Goal: Task Accomplishment & Management: Use online tool/utility

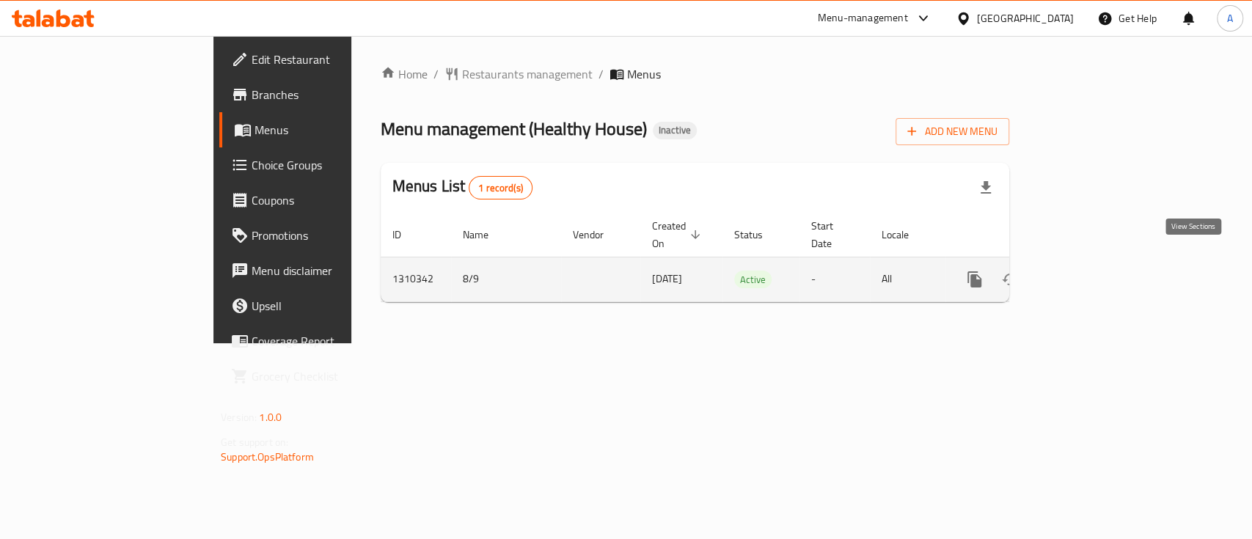
click at [1089, 271] on icon "enhanced table" at bounding box center [1080, 280] width 18 height 18
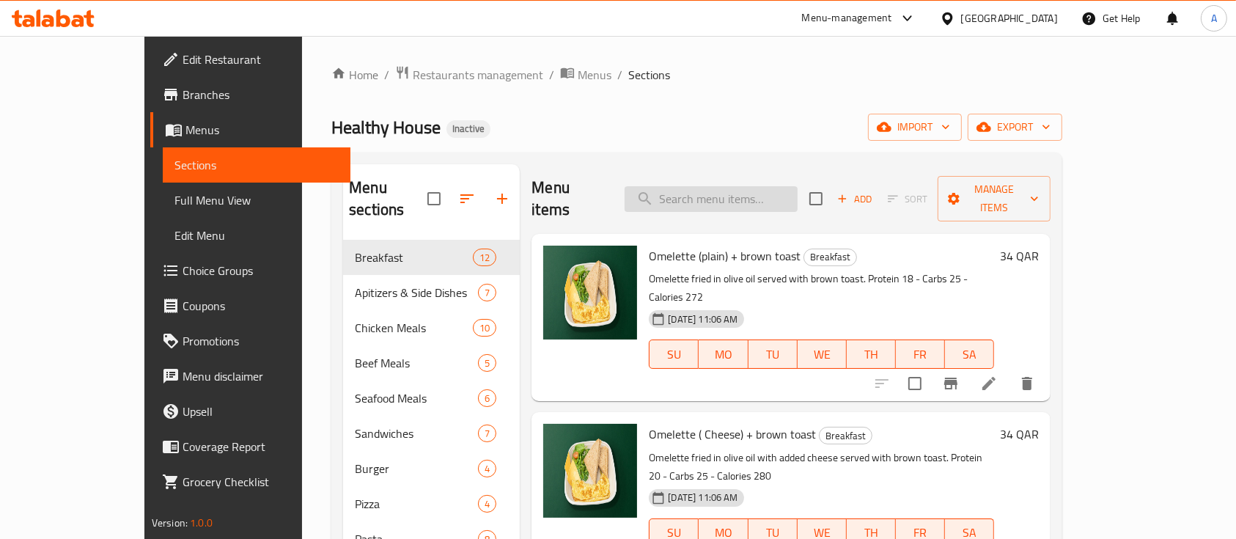
click at [747, 192] on input "search" at bounding box center [711, 199] width 173 height 26
paste input "Chicken Strips healthy (Potato Wedges / Mashed Potato / Sauteed Vegetables)"
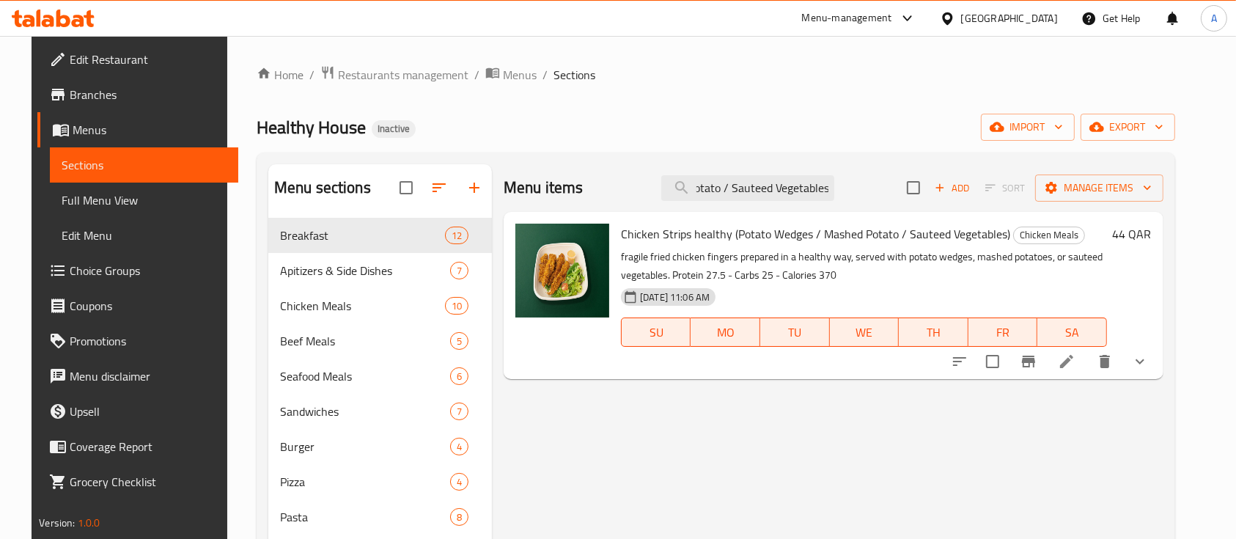
type input "Chicken Strips healthy (Potato Wedges / Mashed Potato / Sauteed Vegetables)"
click at [1076, 353] on icon at bounding box center [1067, 362] width 18 height 18
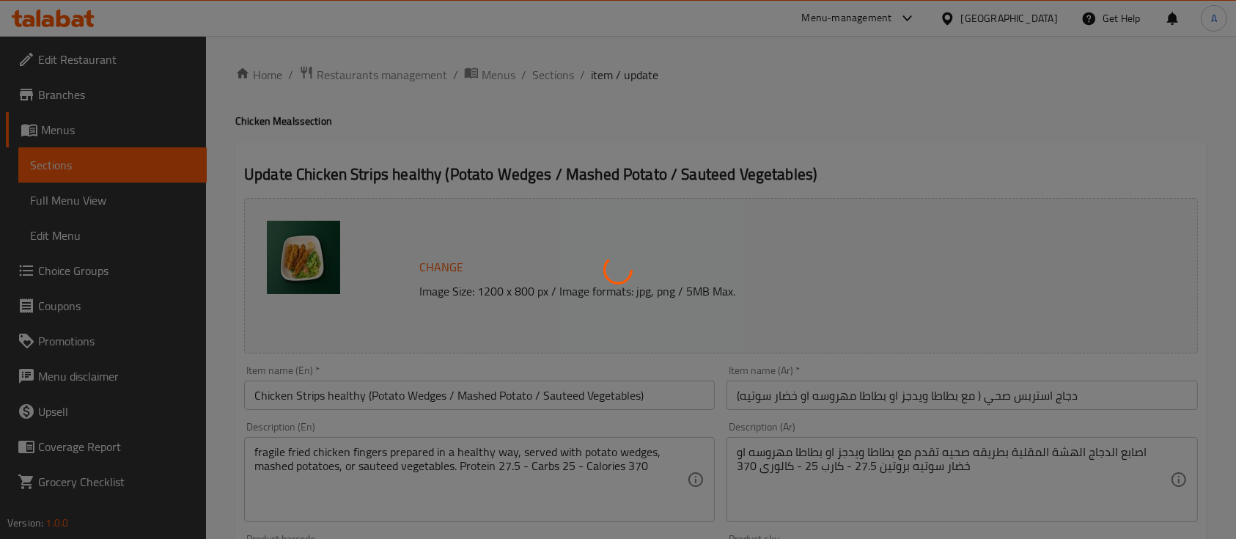
type input "اختر الجانب"
type input "1"
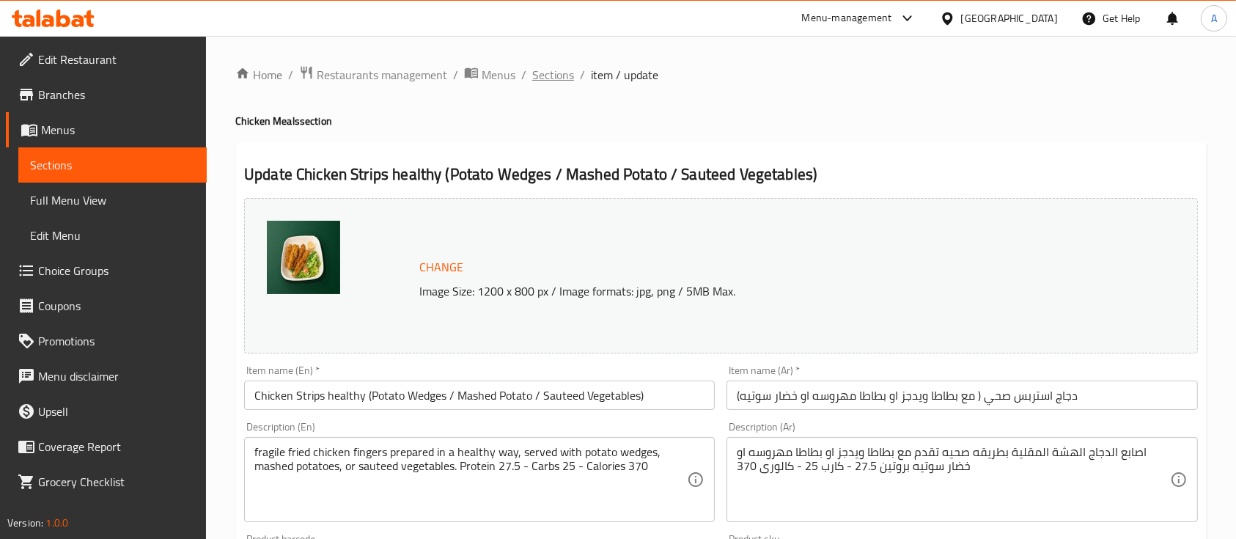
click at [558, 76] on span "Sections" at bounding box center [553, 75] width 42 height 18
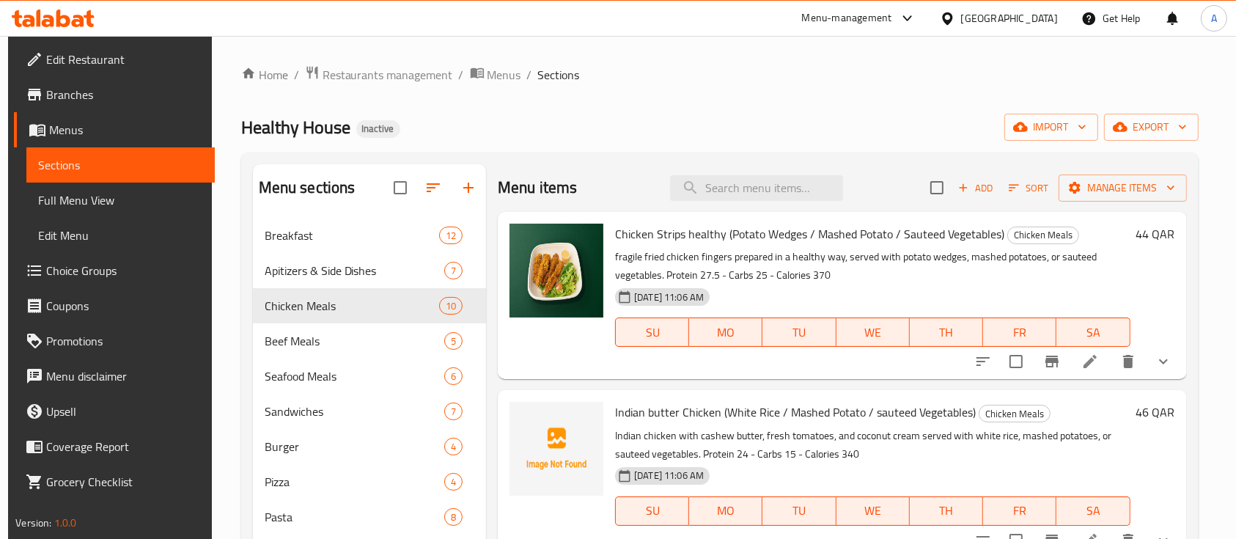
click at [712, 201] on div "Menu items Add Sort Manage items" at bounding box center [842, 188] width 689 height 48
click at [740, 196] on input "search" at bounding box center [756, 188] width 173 height 26
paste input "Indian butter Chicken (White Rice / Mashed Potato / sauteed Vegetables)"
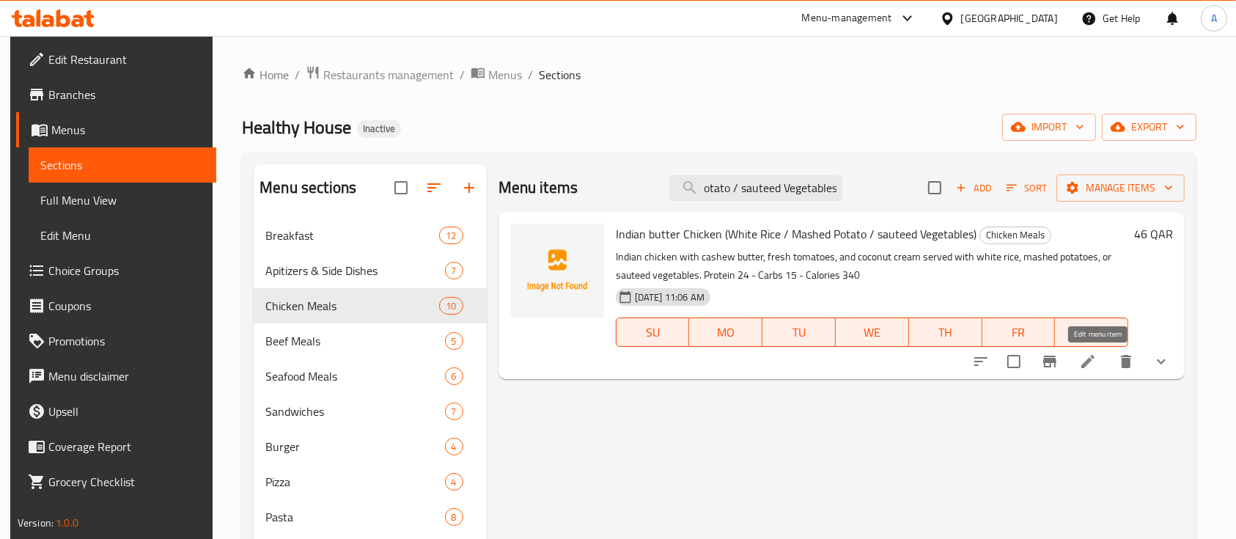
type input "Indian butter Chicken (White Rice / Mashed Potato / sauteed Vegetables)"
click at [1095, 356] on icon at bounding box center [1087, 361] width 13 height 13
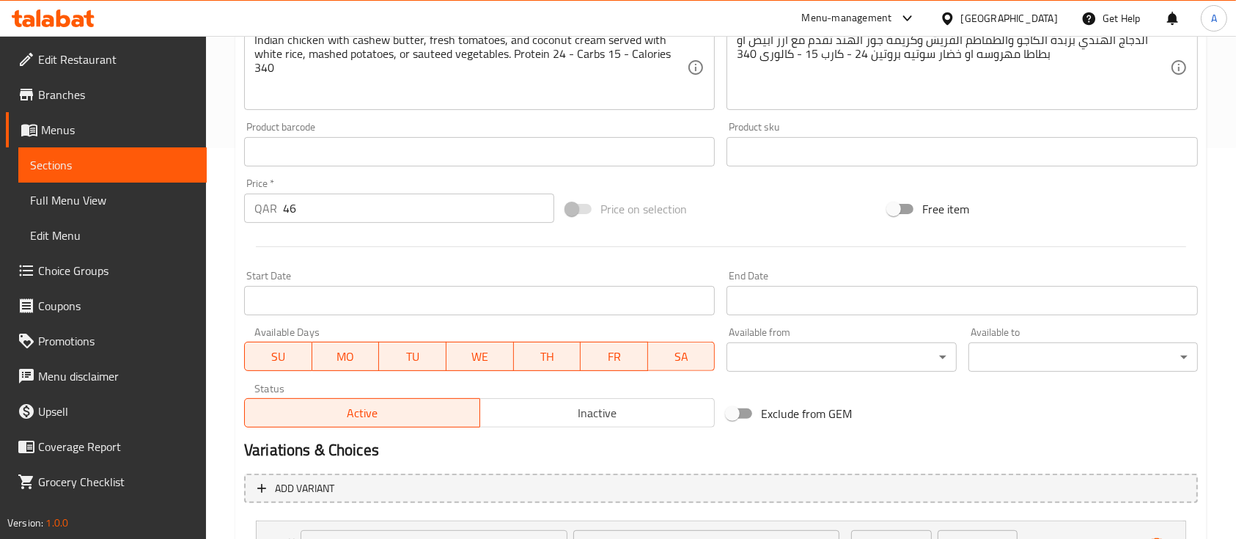
scroll to position [521, 0]
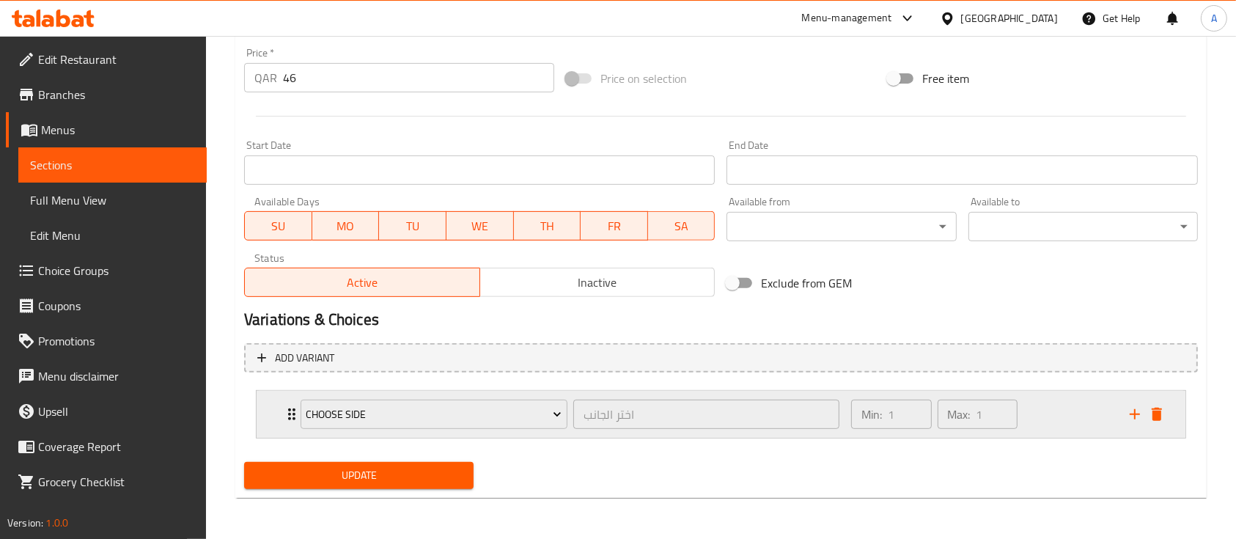
click at [1053, 419] on div "Min: 1 ​ Max: 1 ​" at bounding box center [981, 414] width 279 height 47
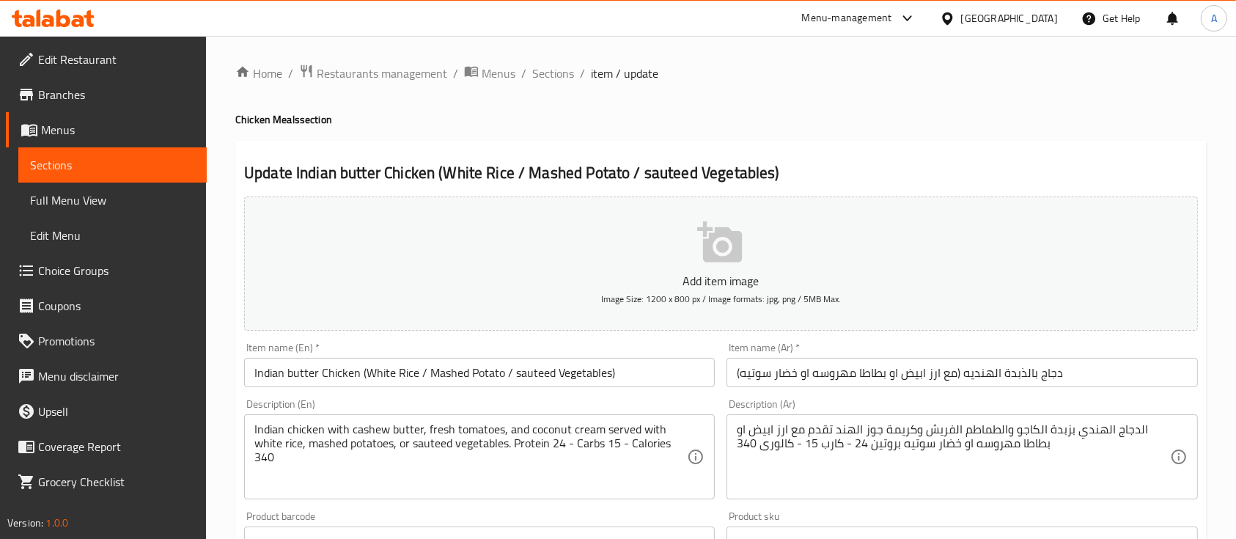
scroll to position [0, 0]
click at [555, 84] on span "Sections" at bounding box center [553, 75] width 42 height 18
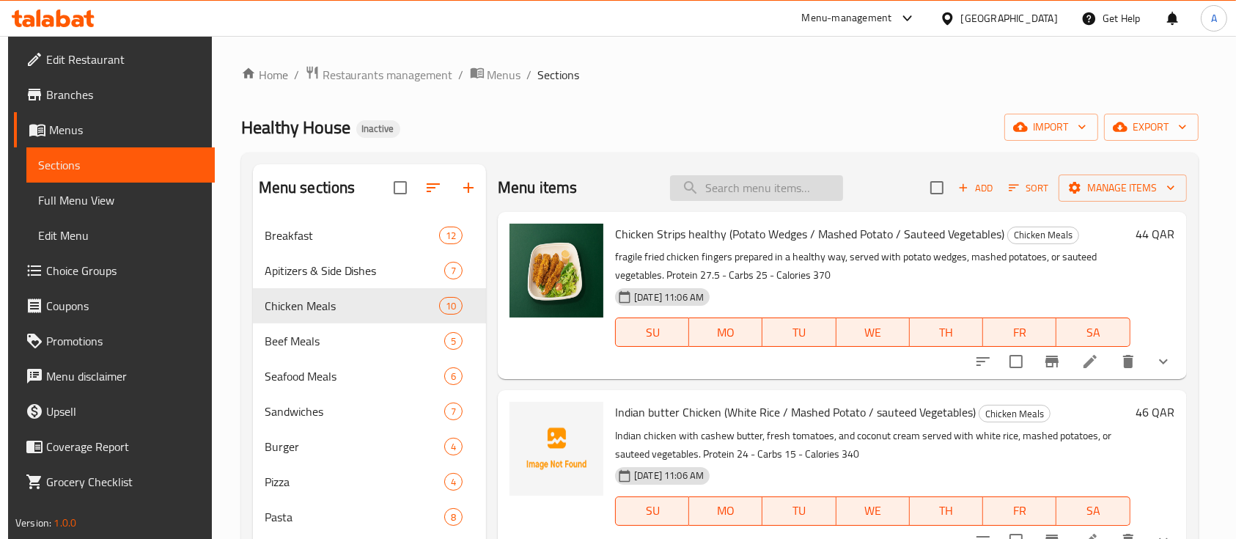
click at [704, 198] on input "search" at bounding box center [756, 188] width 173 height 26
paste input "Cordon Blue Chicken (White Rice / Mashed Potato / sauteed Vegetables)"
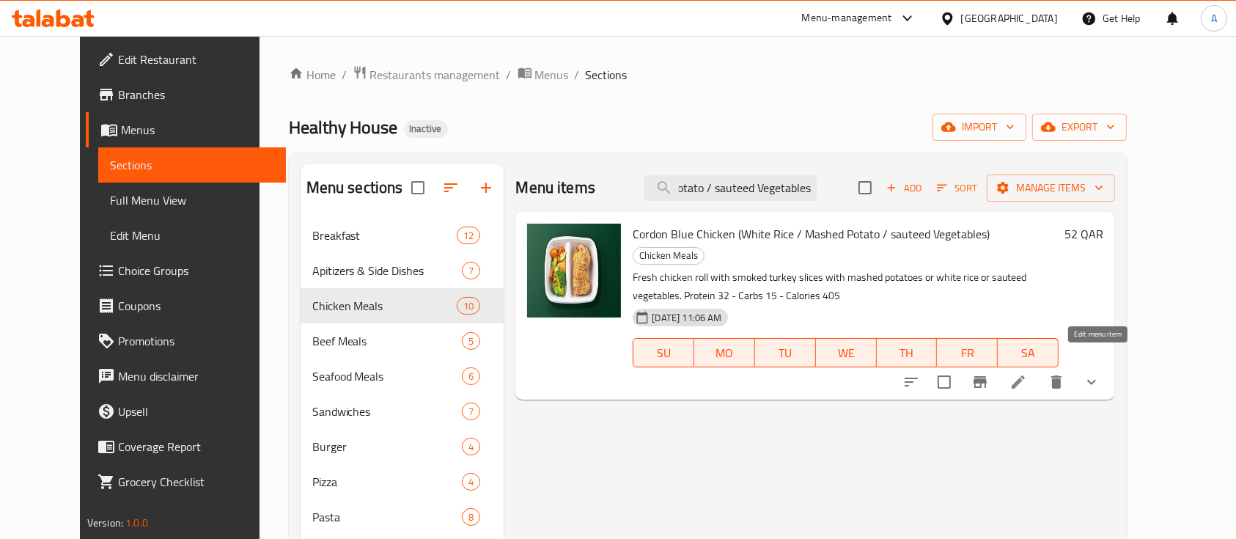
type input "Cordon Blue Chicken (White Rice / Mashed Potato / sauteed Vegetables)"
click at [1025, 375] on icon at bounding box center [1018, 381] width 13 height 13
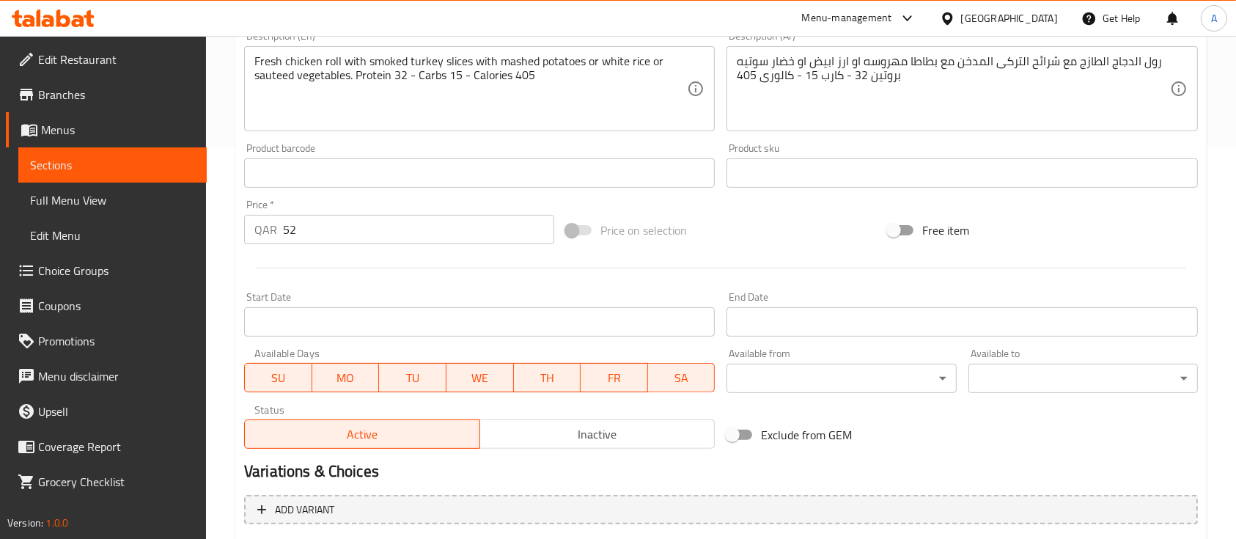
scroll to position [542, 0]
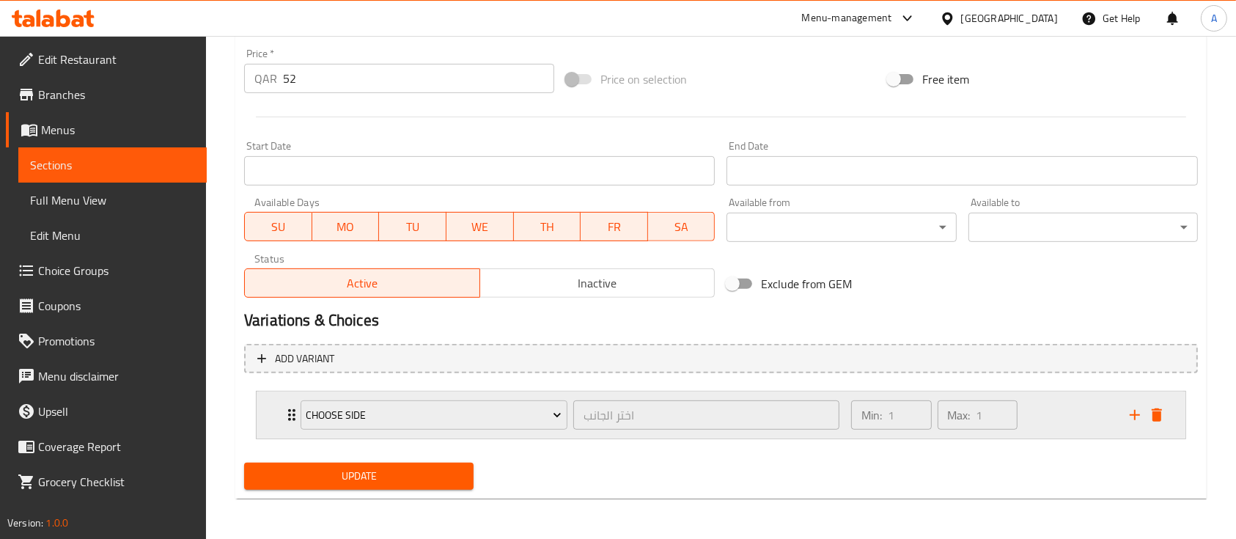
click at [1081, 408] on div "Min: 1 ​ Max: 1 ​" at bounding box center [981, 415] width 279 height 47
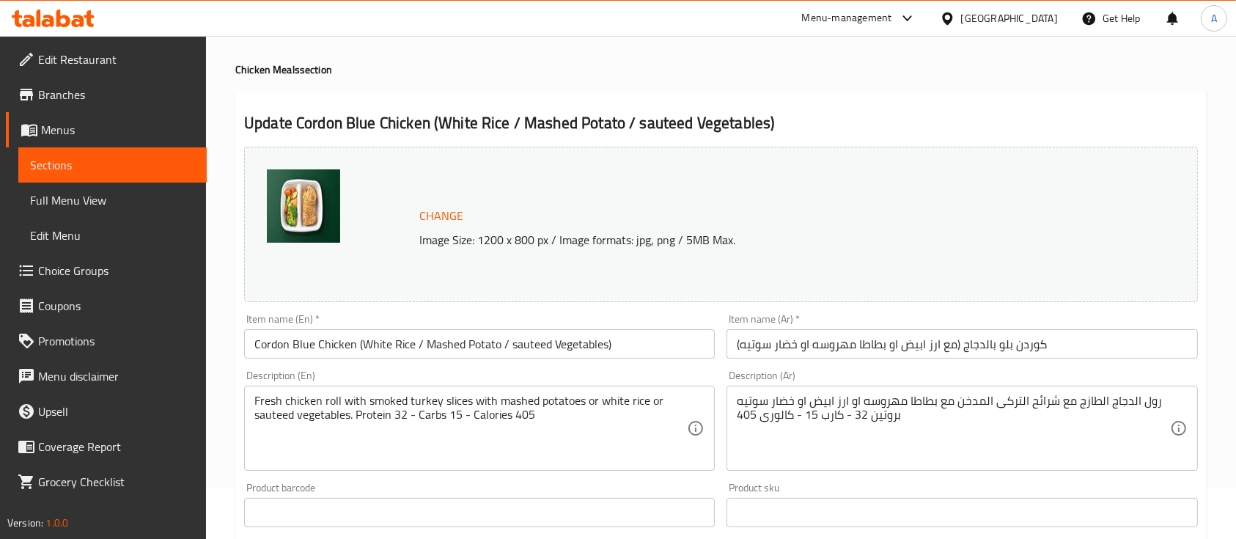
scroll to position [0, 0]
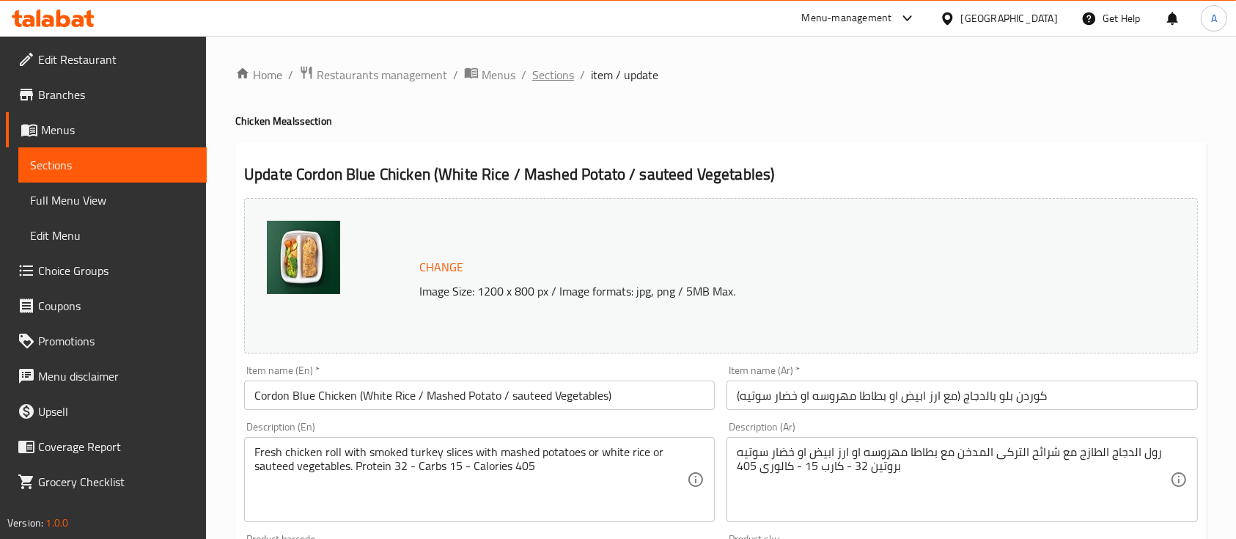
click at [546, 73] on span "Sections" at bounding box center [553, 75] width 42 height 18
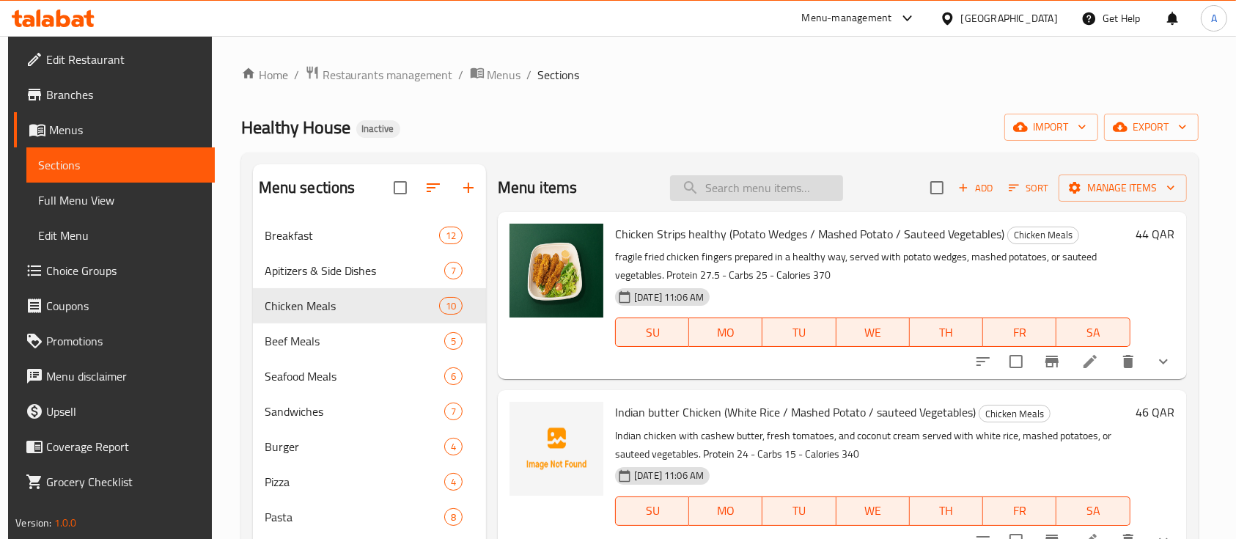
click at [735, 183] on input "search" at bounding box center [756, 188] width 173 height 26
paste input "Chicken with Sauce Sweet & Sour (White Rice / Potato Wedges/ sauteed Vegetables)"
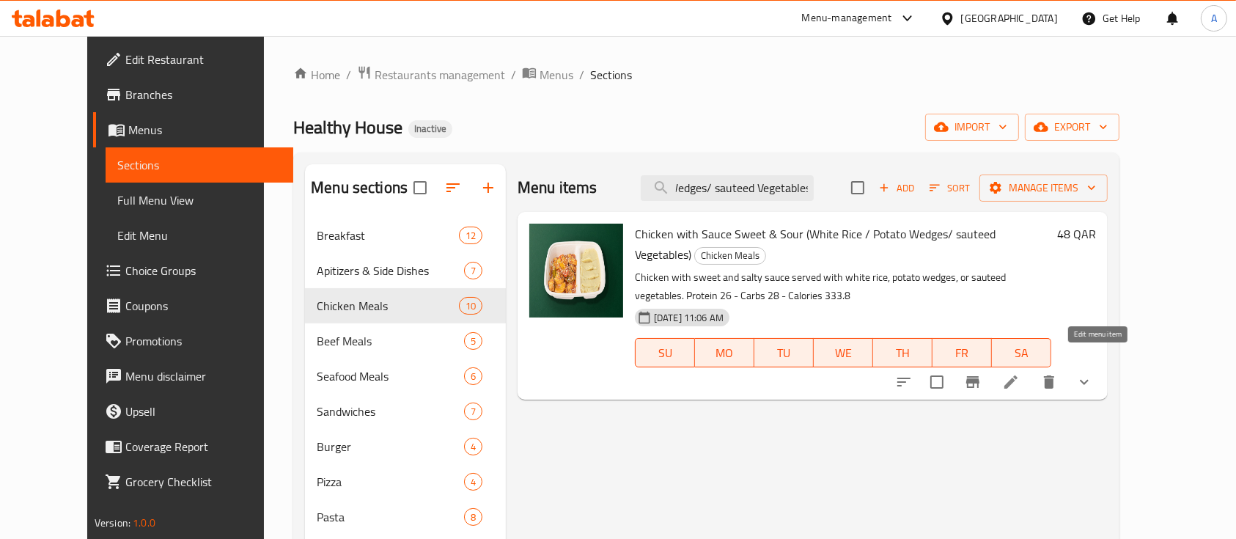
type input "Chicken with Sauce Sweet & Sour (White Rice / Potato Wedges/ sauteed Vegetables)"
click at [1020, 373] on icon at bounding box center [1011, 382] width 18 height 18
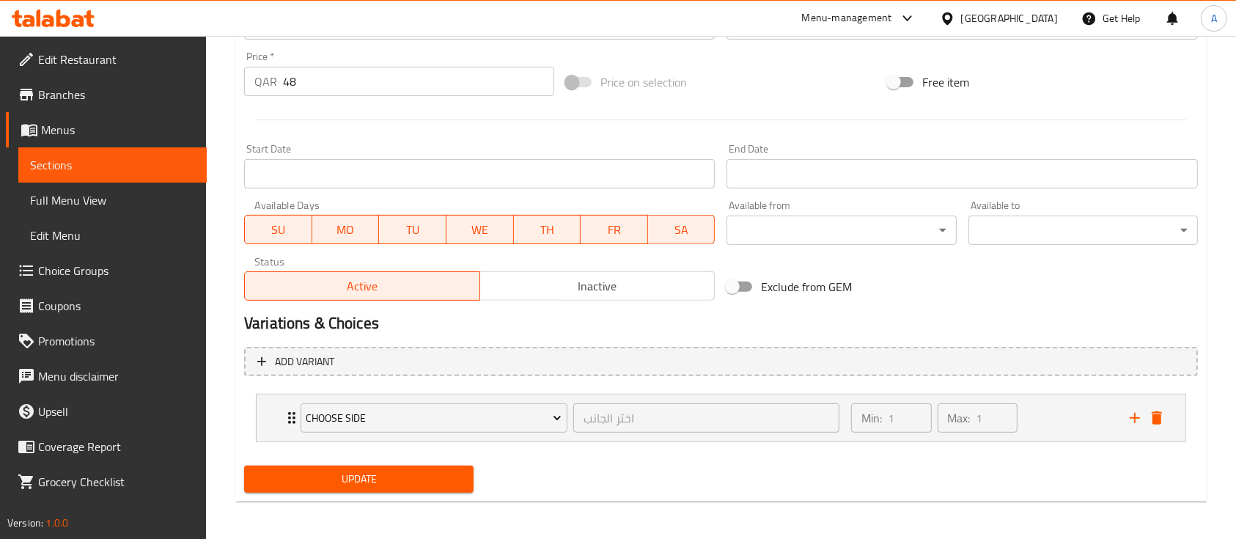
scroll to position [542, 0]
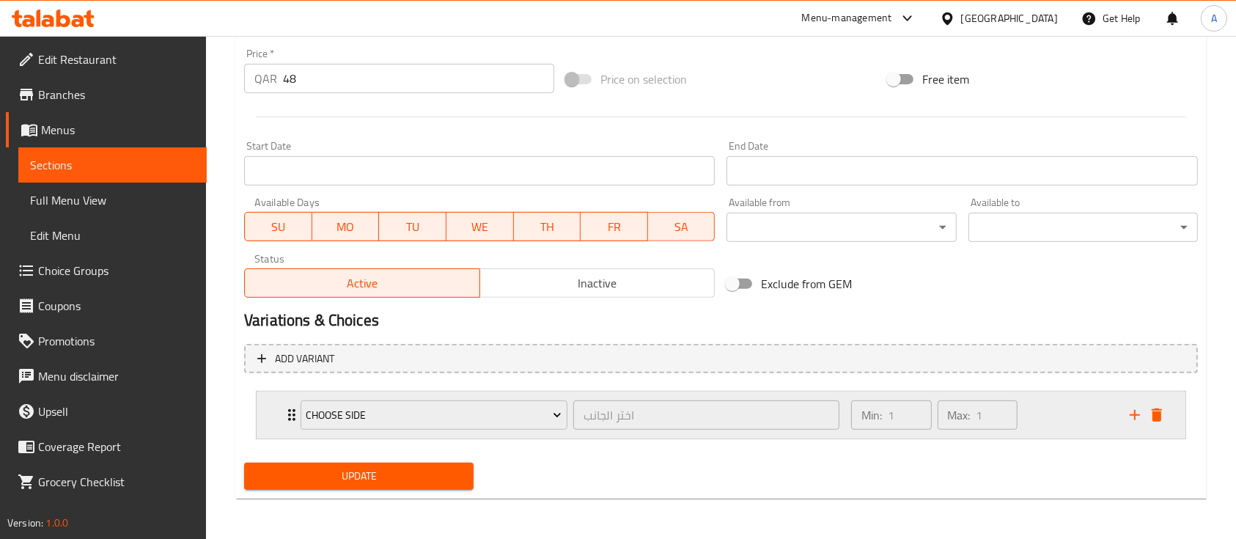
click at [1076, 427] on div "Min: 1 ​ Max: 1 ​" at bounding box center [981, 415] width 279 height 47
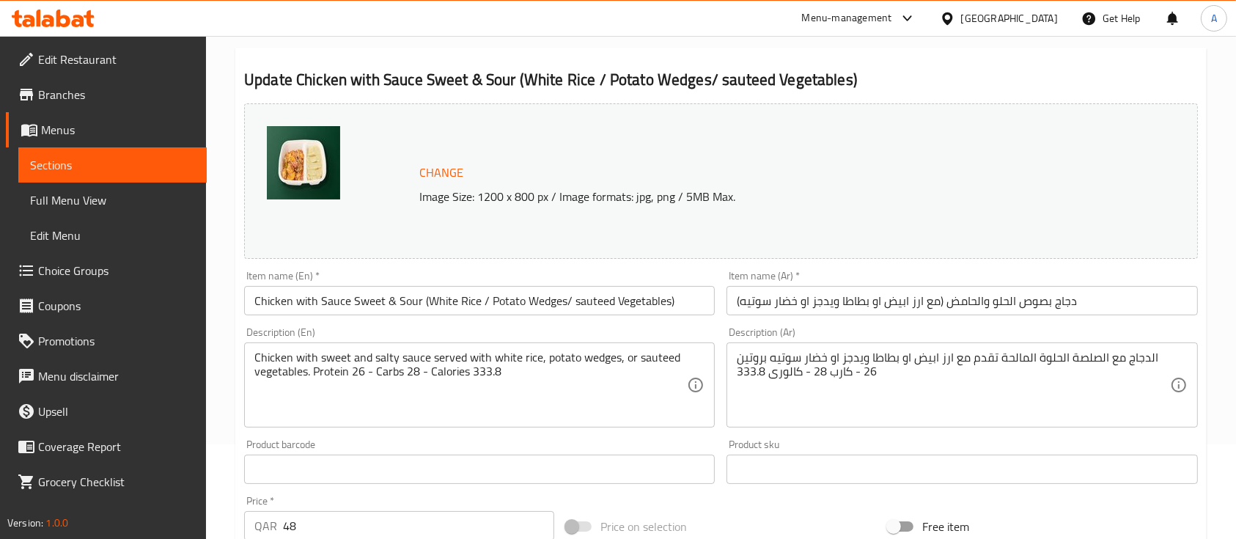
scroll to position [0, 0]
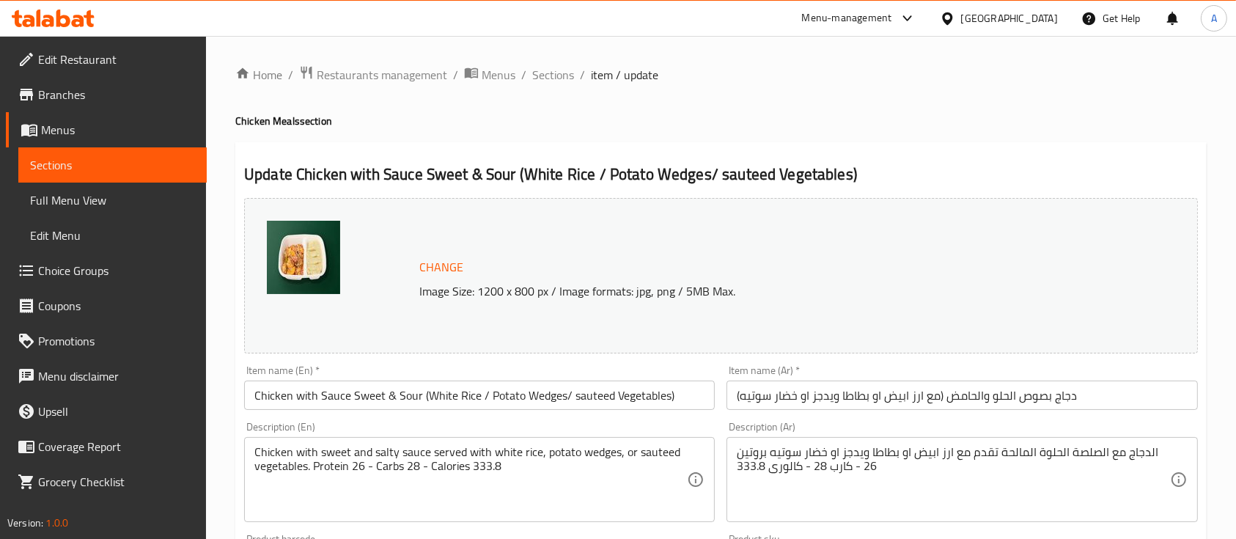
click at [541, 84] on span "Sections" at bounding box center [553, 75] width 42 height 18
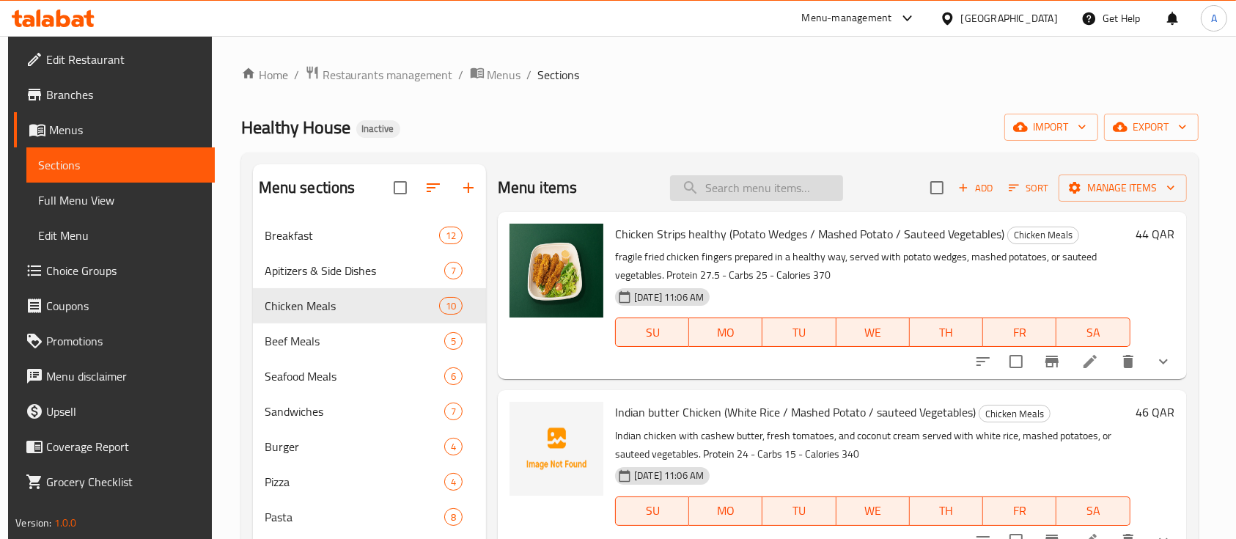
click at [785, 179] on input "search" at bounding box center [756, 188] width 173 height 26
paste input "Fajitta Mexican Chicken (White Rice / Potato Wedges/ sauteed Vegetables)"
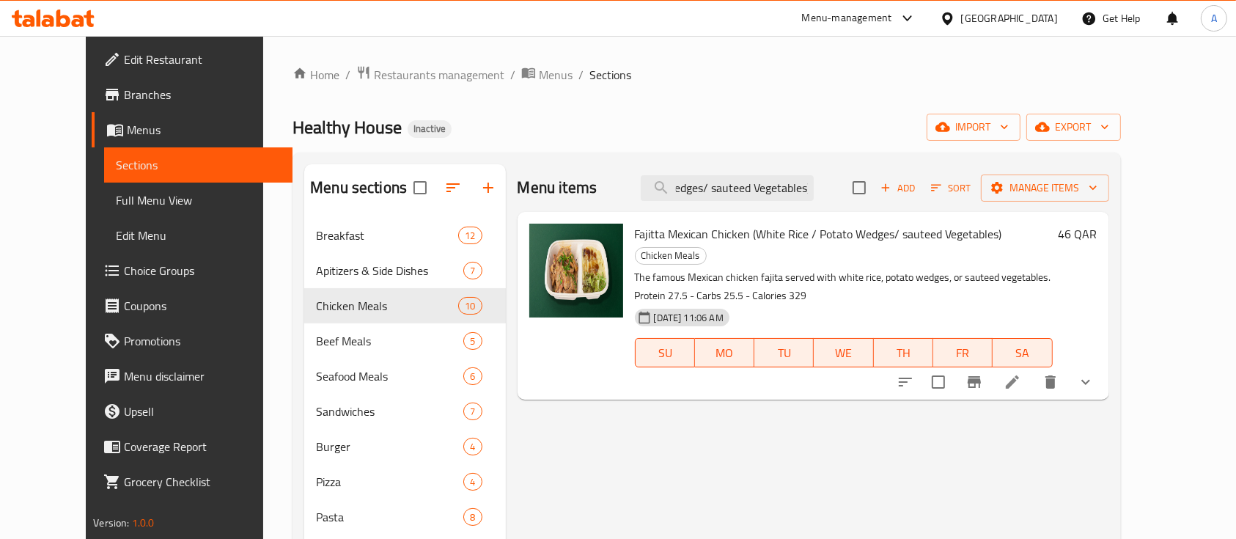
type input "Fajitta Mexican Chicken (White Rice / Potato Wedges/ sauteed Vegetables)"
click at [1021, 373] on icon at bounding box center [1013, 382] width 18 height 18
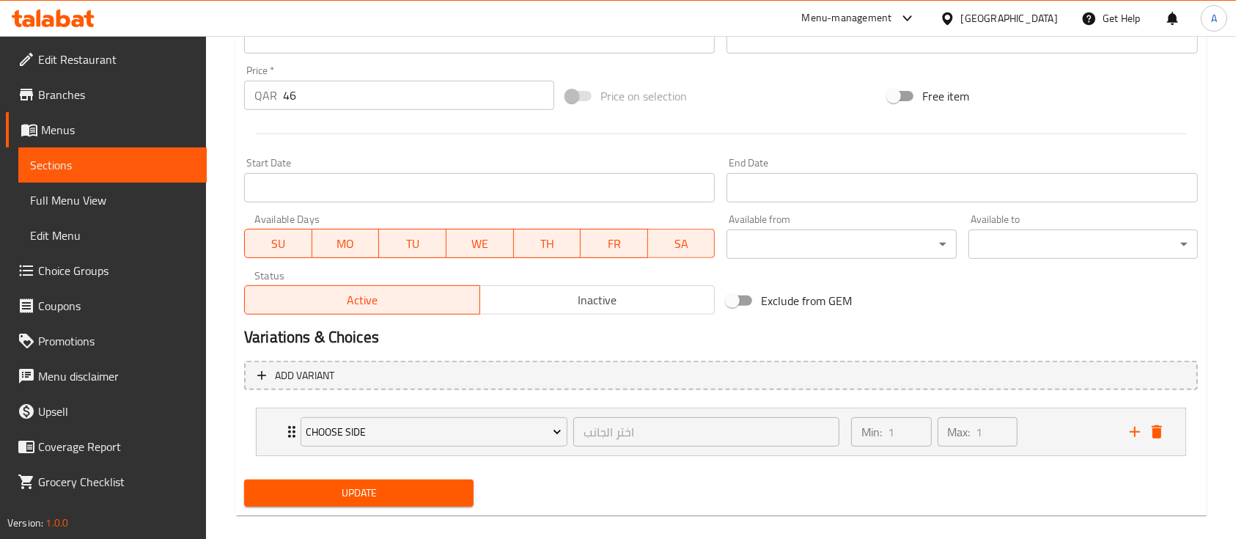
scroll to position [542, 0]
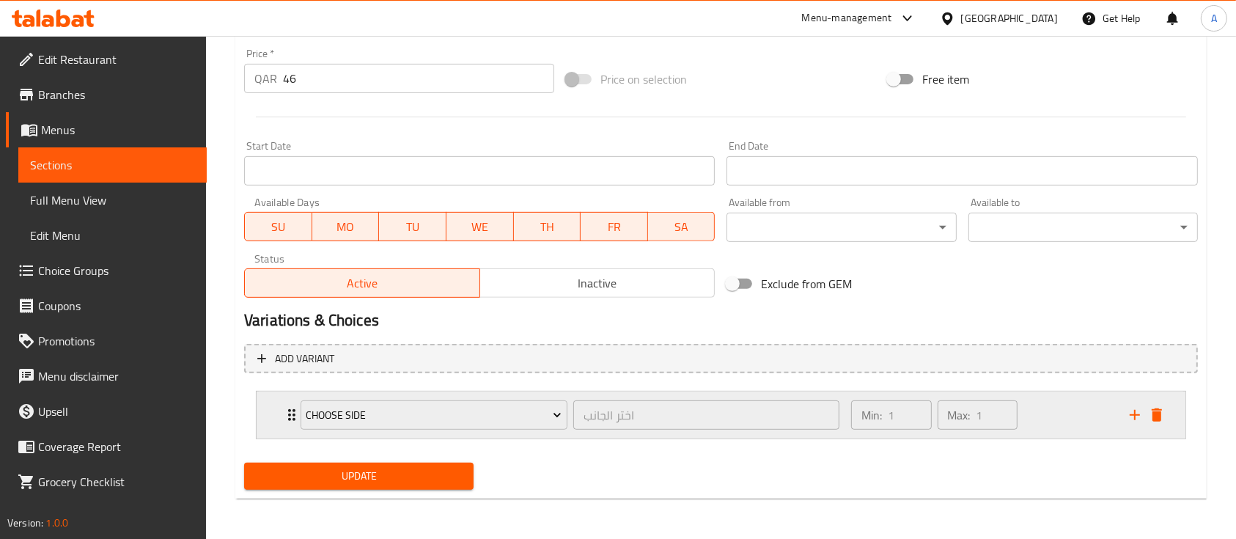
click at [1057, 427] on div "Min: 1 ​ Max: 1 ​" at bounding box center [981, 415] width 279 height 47
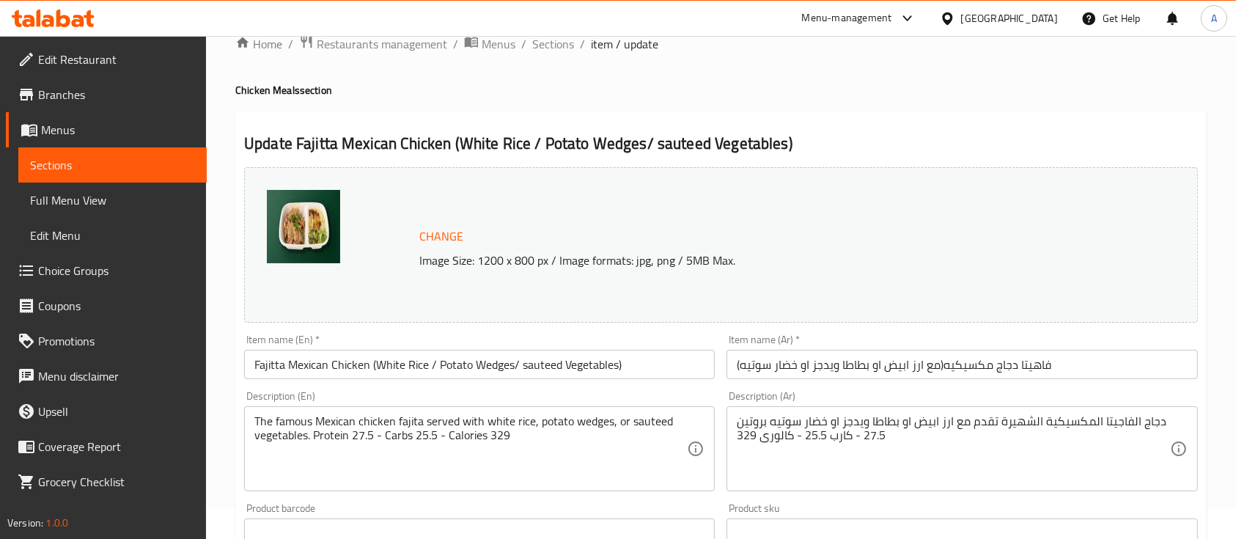
scroll to position [0, 0]
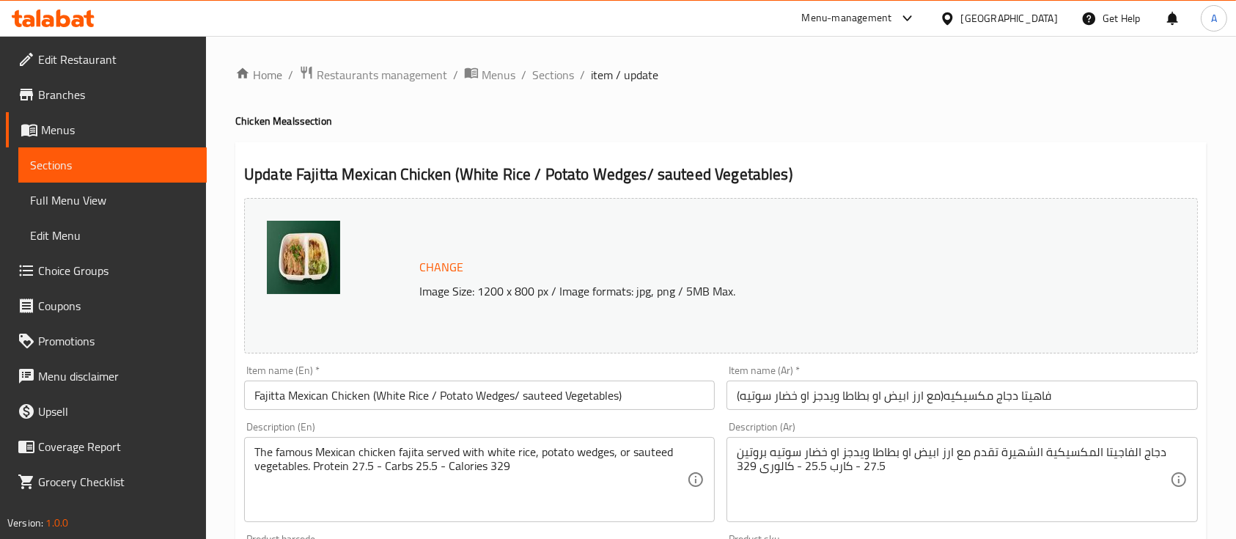
click at [551, 81] on span "Sections" at bounding box center [553, 75] width 42 height 18
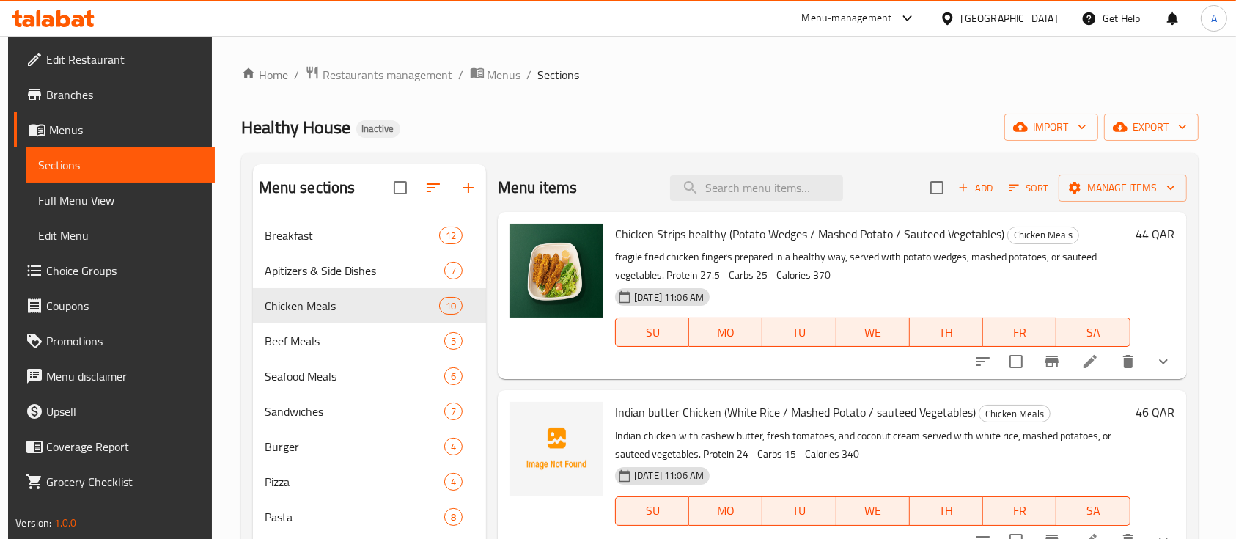
click at [790, 204] on div "Menu items Add Sort Manage items" at bounding box center [842, 188] width 689 height 48
click at [775, 182] on input "search" at bounding box center [756, 188] width 173 height 26
paste input "Chicken Stroganouf (White Rice / Mashed Potato / sauteed Vegetables)"
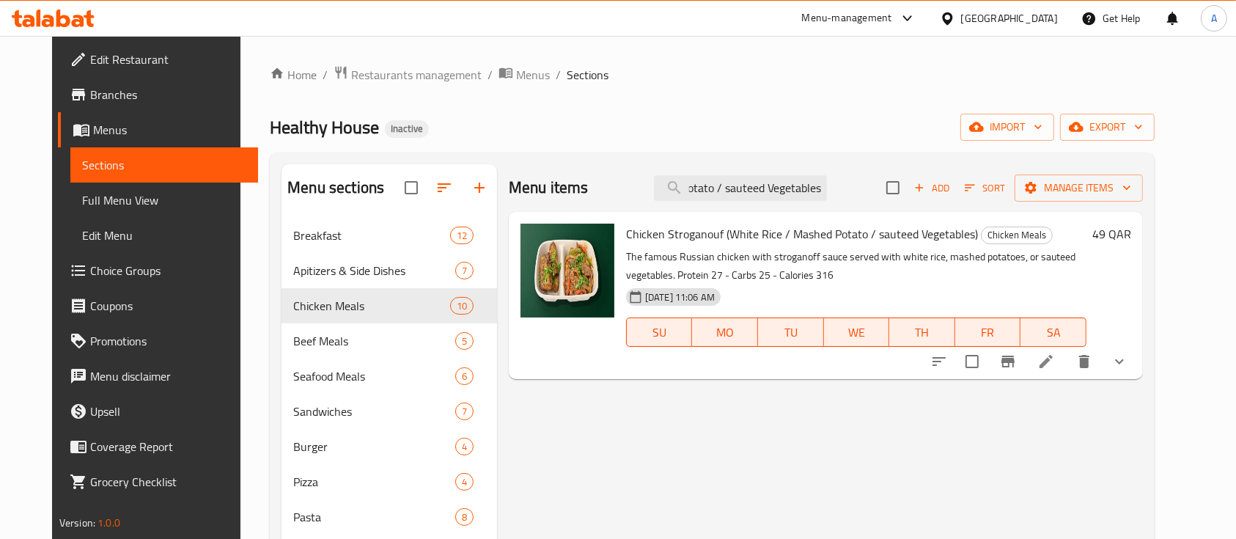
type input "Chicken Stroganouf (White Rice / Mashed Potato / sauteed Vegetables)"
click at [1055, 358] on icon at bounding box center [1046, 362] width 18 height 18
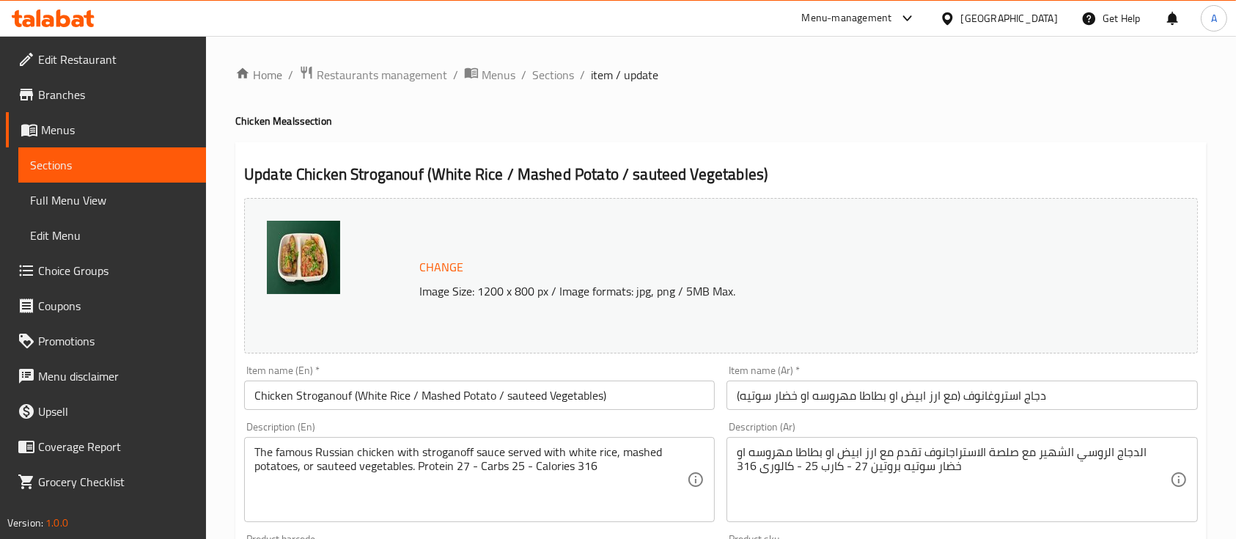
scroll to position [542, 0]
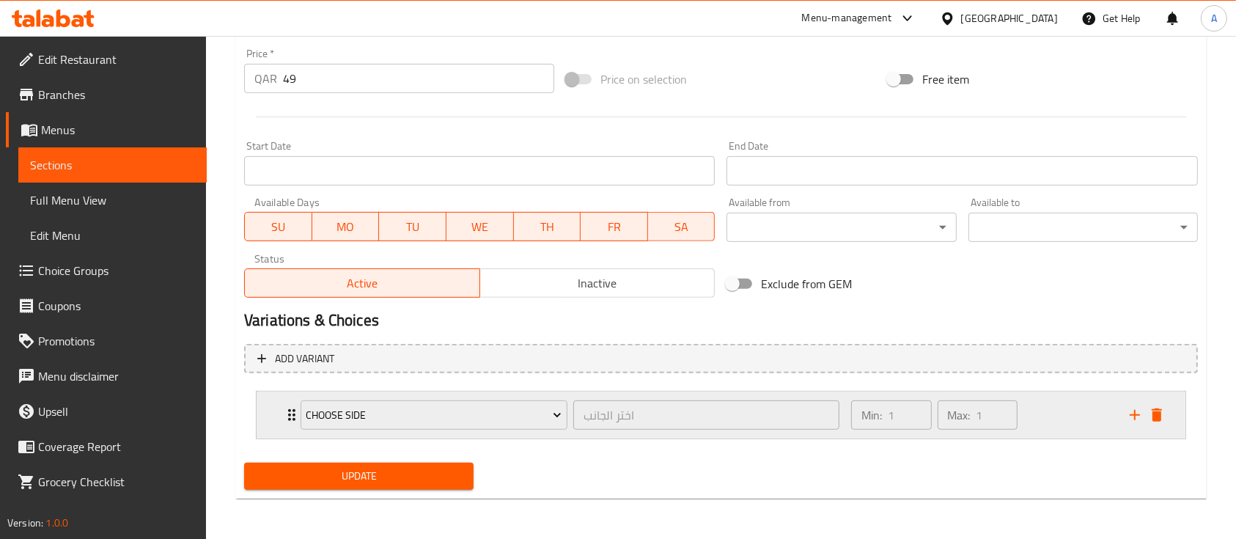
click at [1018, 427] on div "Max: 1 ​" at bounding box center [978, 414] width 86 height 35
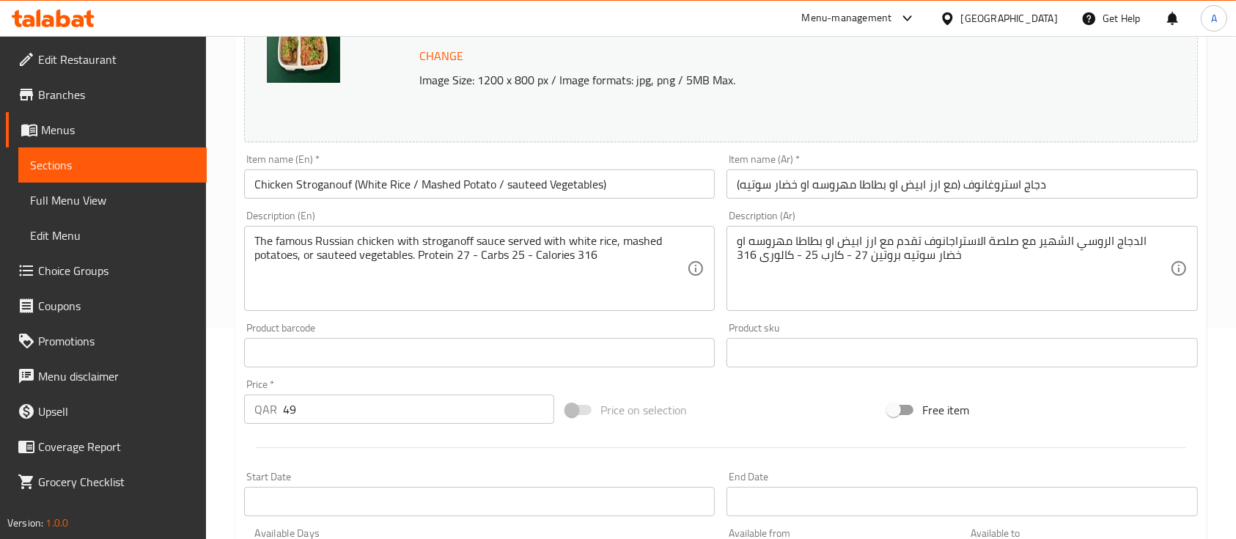
scroll to position [0, 0]
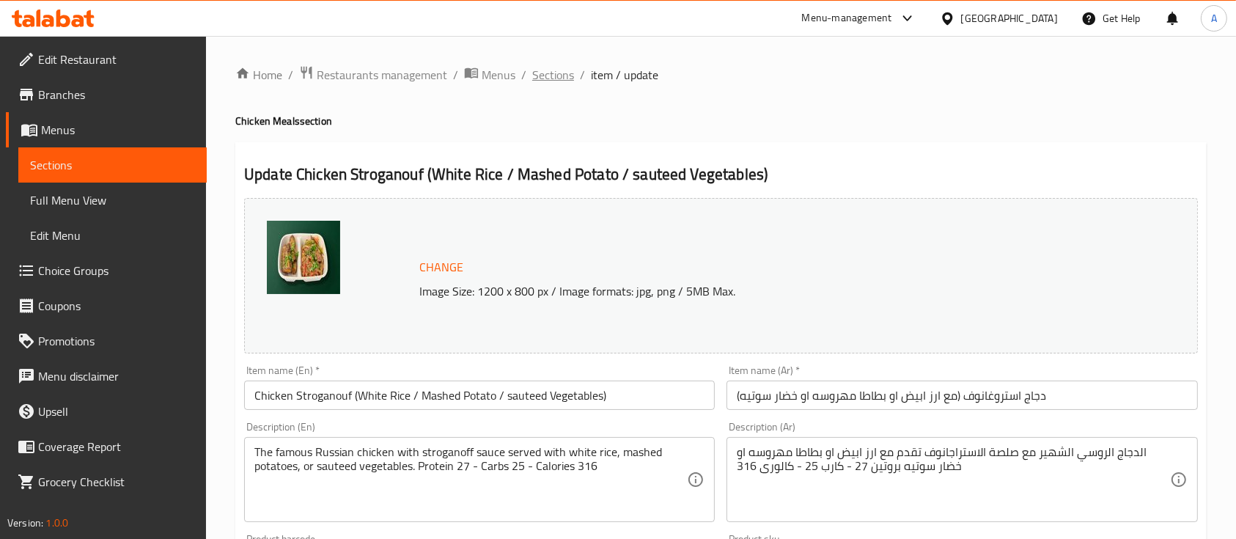
click at [535, 79] on span "Sections" at bounding box center [553, 75] width 42 height 18
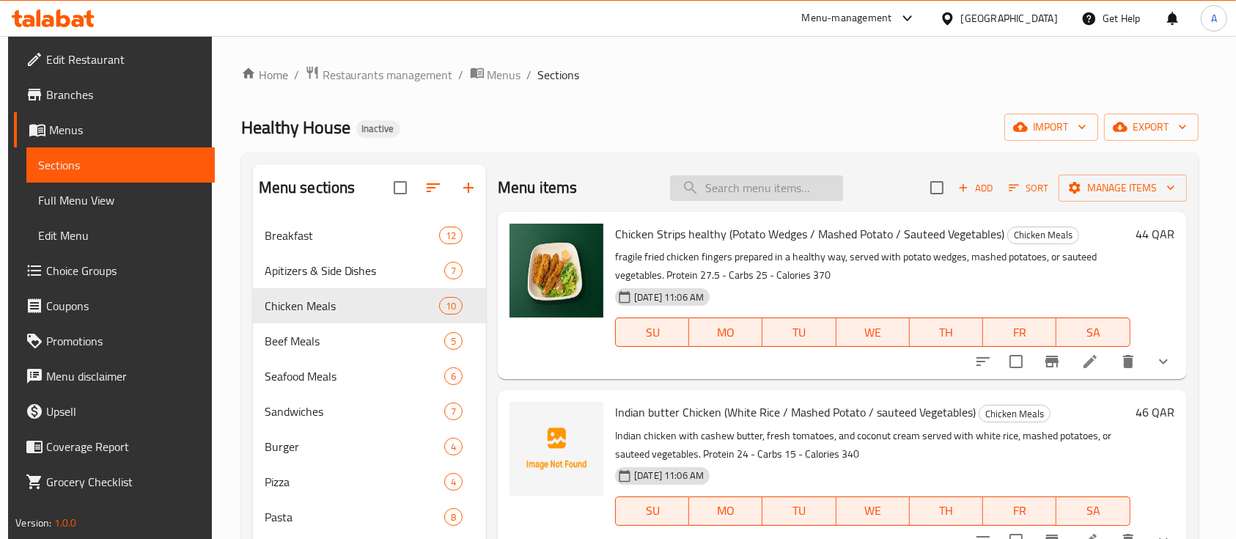
click at [757, 184] on input "search" at bounding box center [756, 188] width 173 height 26
paste input "Shish Taook classic+ French Fries + Arabic Bread"
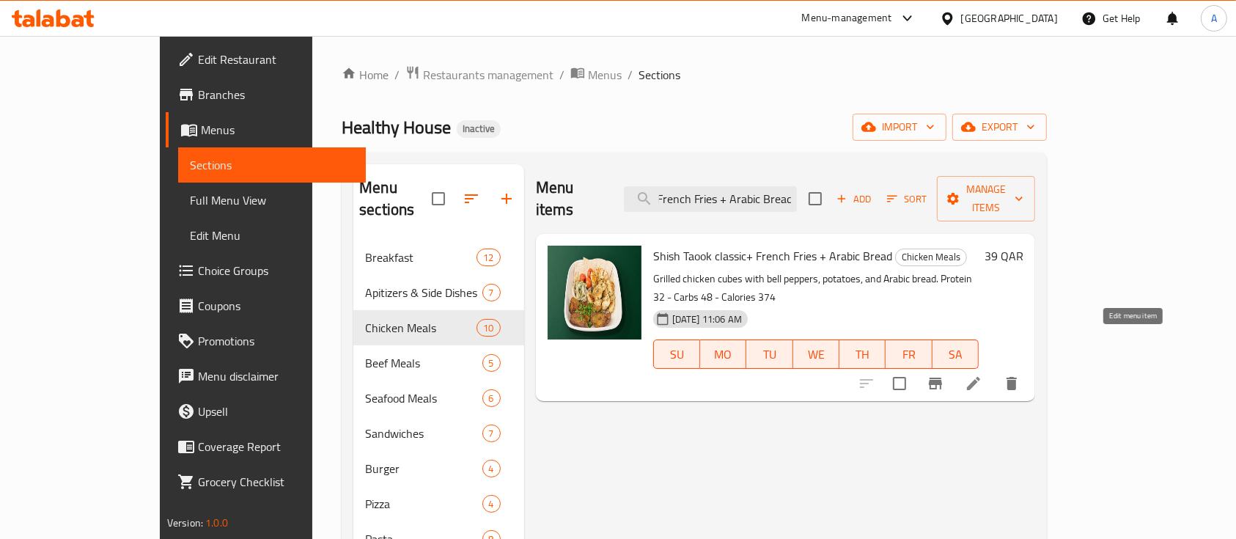
type input "Shish Taook classic+ French Fries + Arabic Bread"
click at [980, 377] on icon at bounding box center [973, 383] width 13 height 13
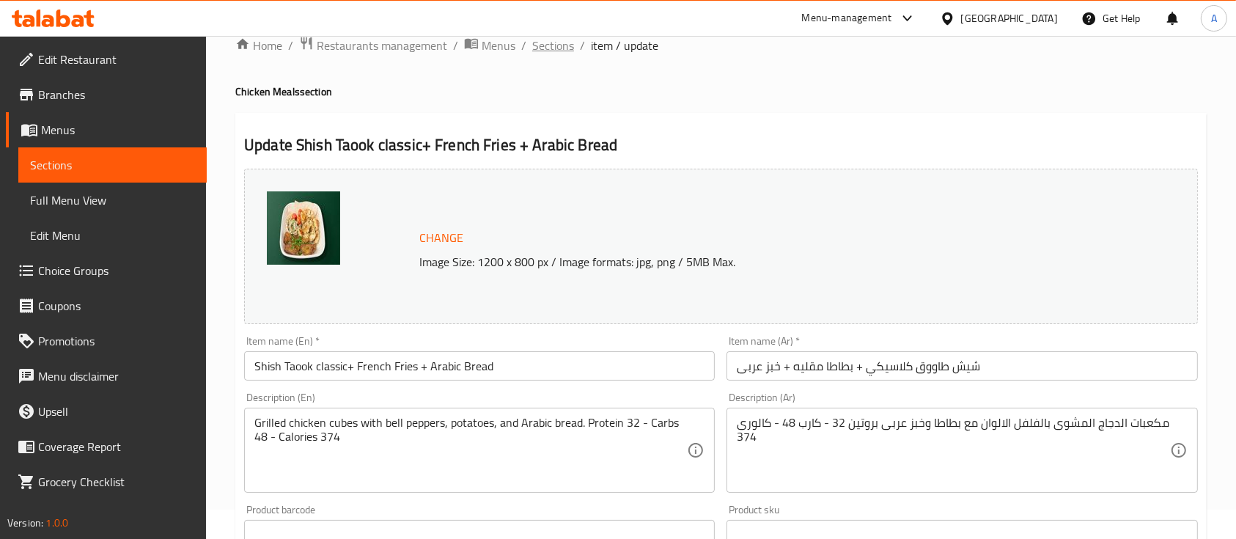
click at [547, 50] on span "Sections" at bounding box center [553, 46] width 42 height 18
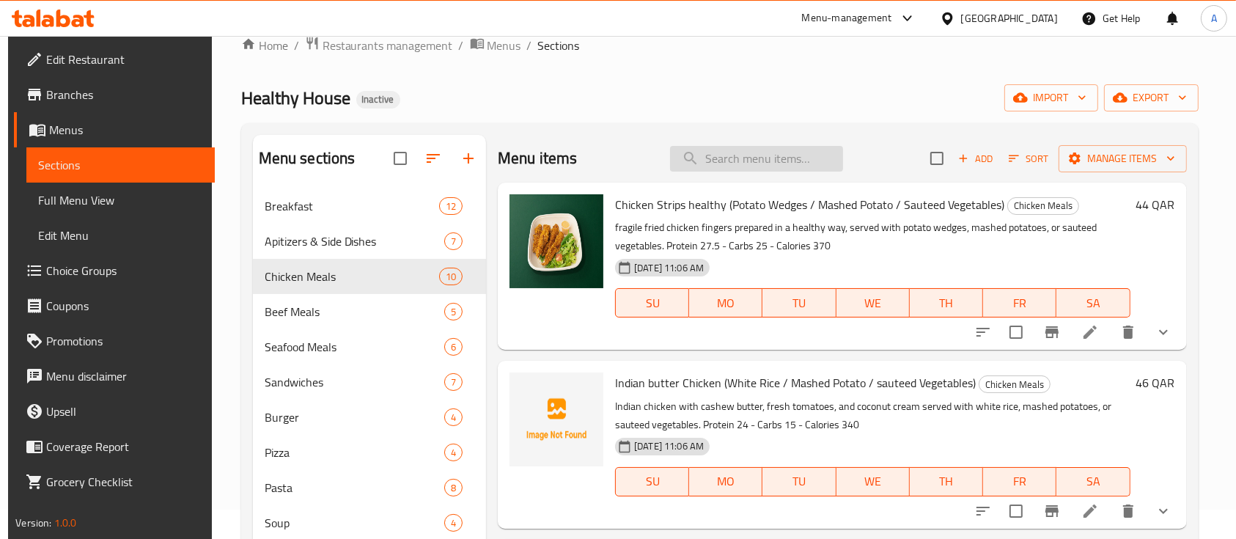
click at [762, 159] on input "search" at bounding box center [756, 159] width 173 height 26
paste input "Cajun Chicken Pasta (White sauce / Red sauce / Mix sauce)"
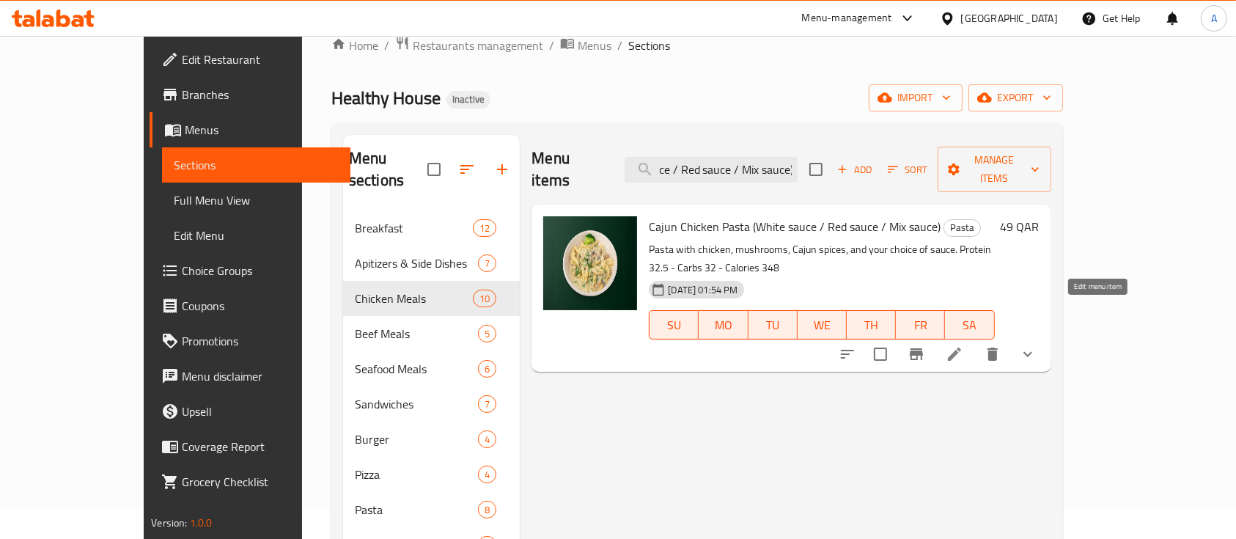
type input "Cajun Chicken Pasta (White sauce / Red sauce / Mix sauce)"
click at [963, 345] on icon at bounding box center [955, 354] width 18 height 18
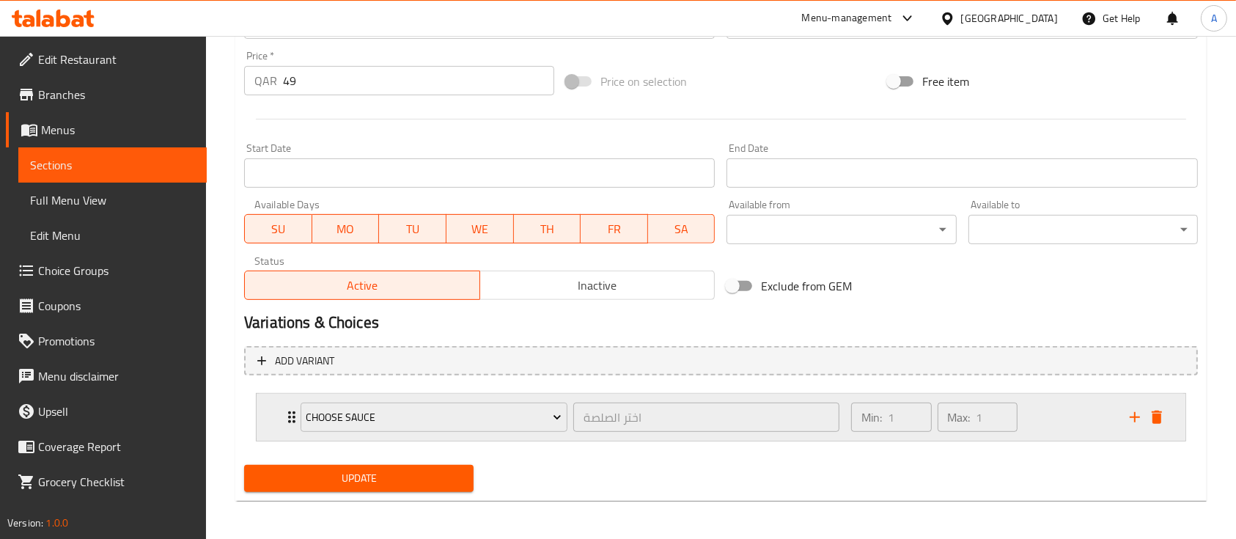
scroll to position [542, 0]
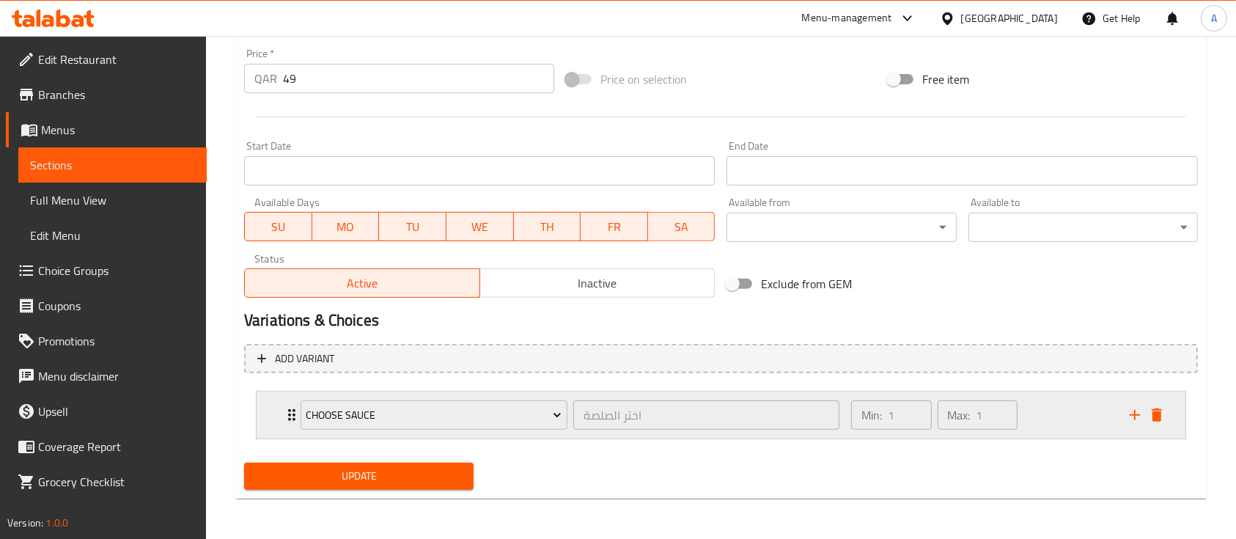
click at [1059, 414] on div "Min: 1 ​ Max: 1 ​" at bounding box center [981, 415] width 279 height 47
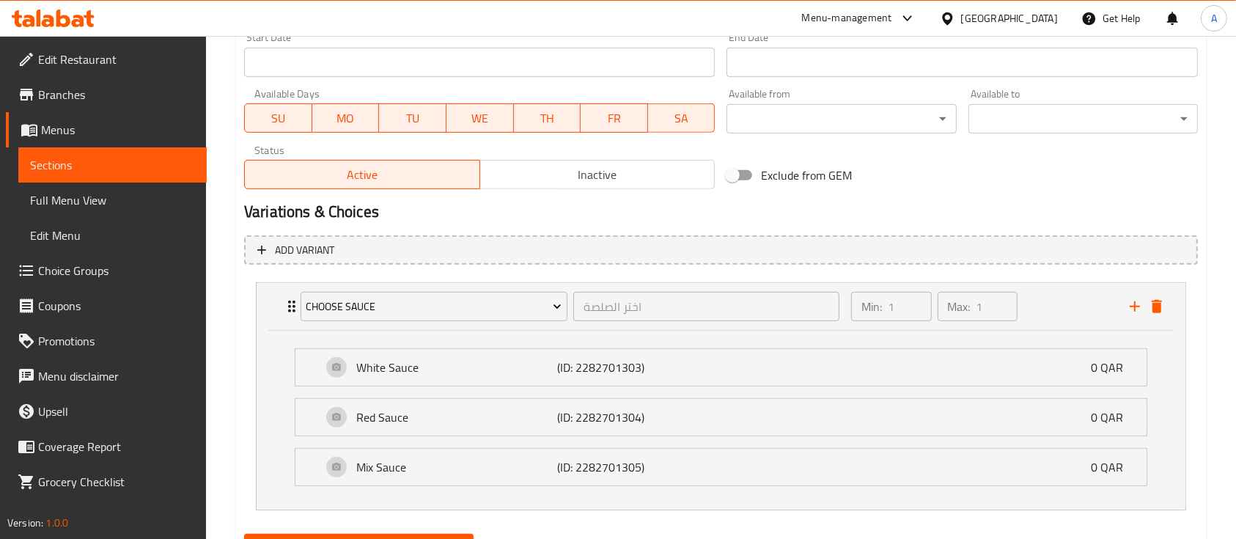
scroll to position [721, 0]
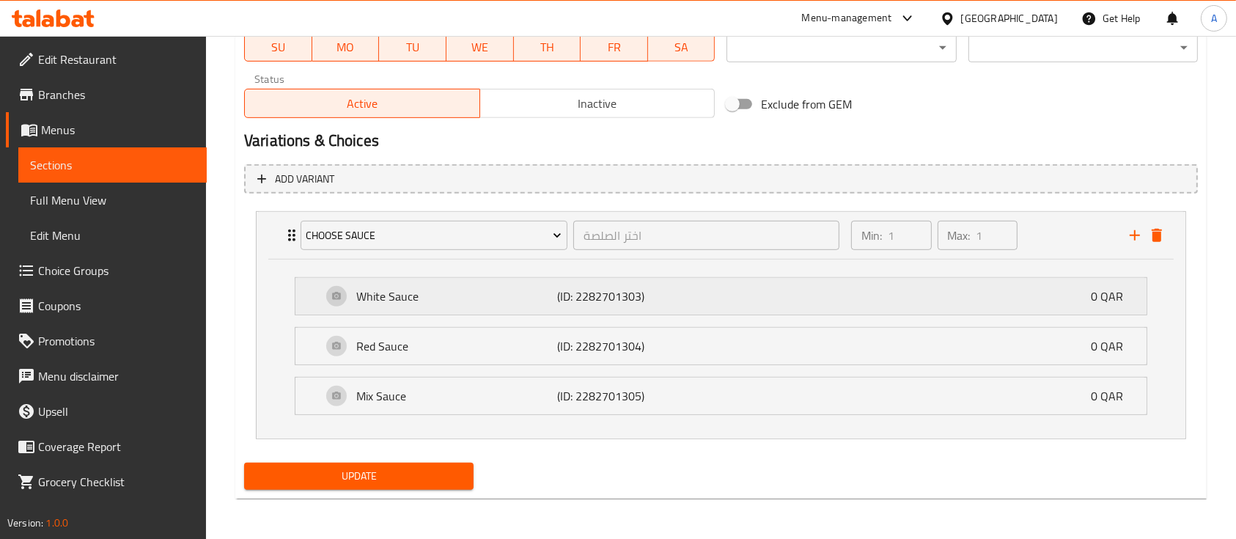
click at [685, 304] on p "(ID: 2282701303)" at bounding box center [624, 296] width 134 height 18
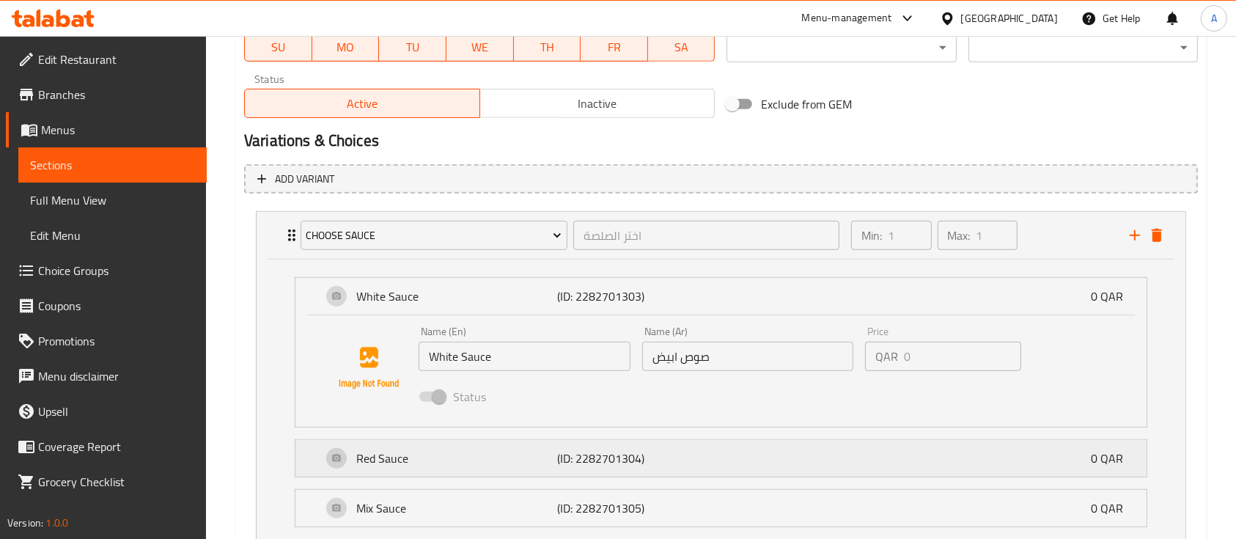
click at [731, 445] on div "Red Sauce (ID: 2282701304) 0 QAR" at bounding box center [725, 458] width 807 height 37
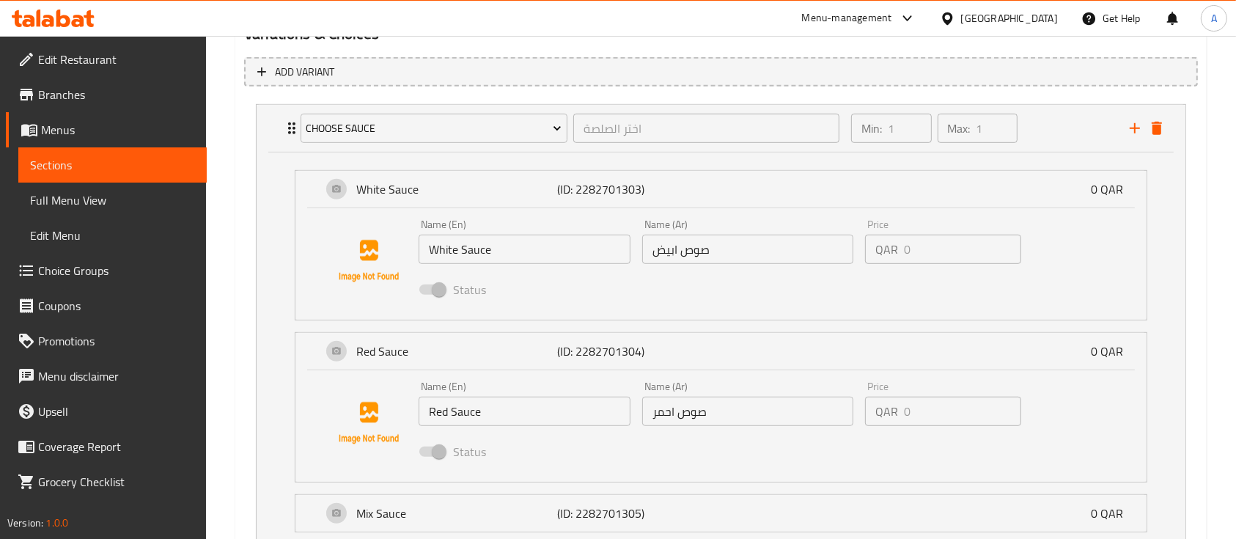
scroll to position [945, 0]
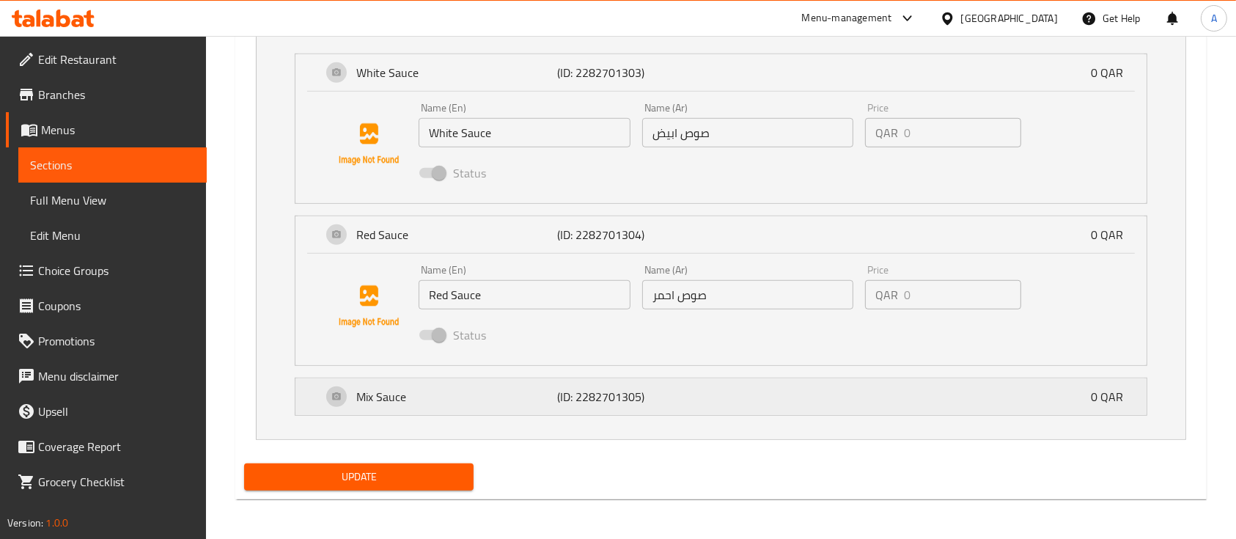
click at [705, 409] on div "Mix Sauce (ID: 2282701305) 0 QAR" at bounding box center [725, 396] width 807 height 37
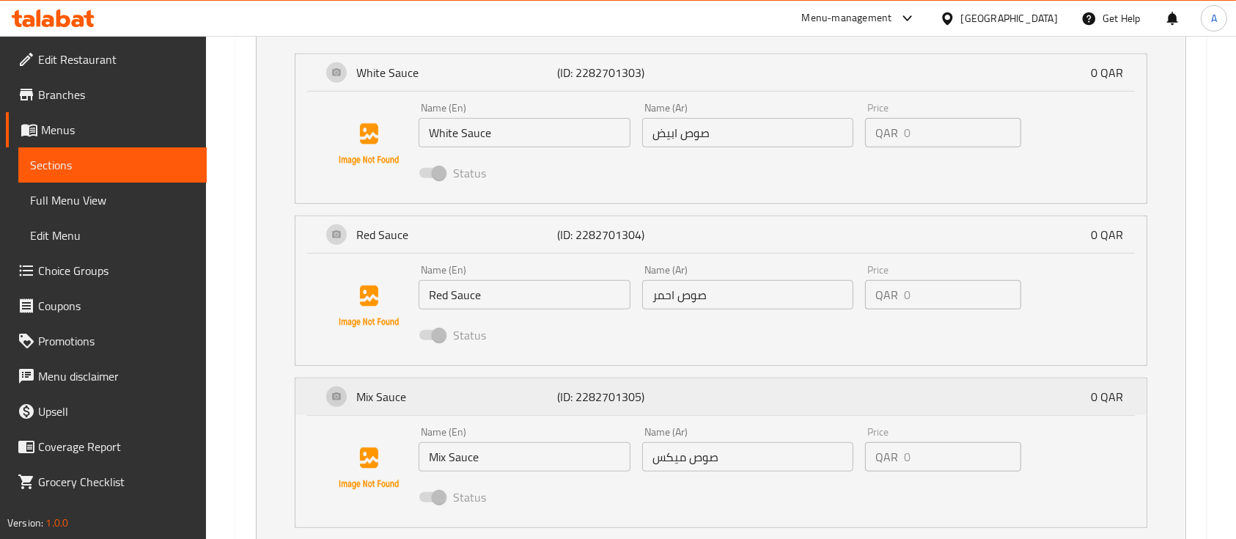
scroll to position [554, 0]
